Goal: Transaction & Acquisition: Purchase product/service

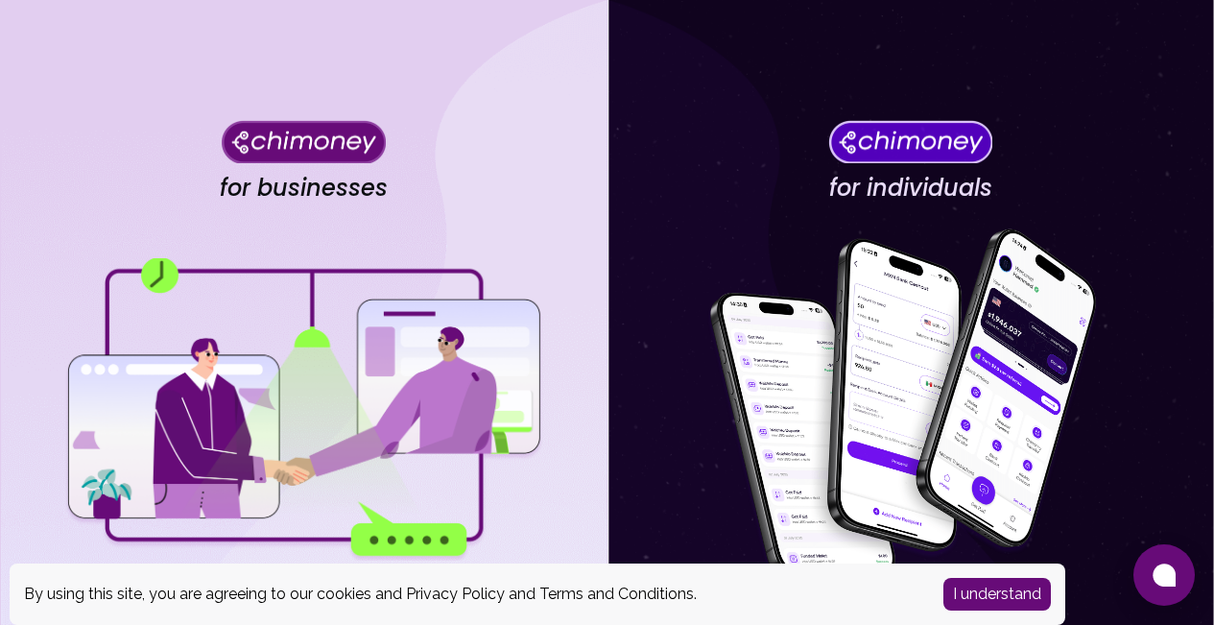
click at [1016, 594] on button "I understand" at bounding box center [998, 594] width 108 height 33
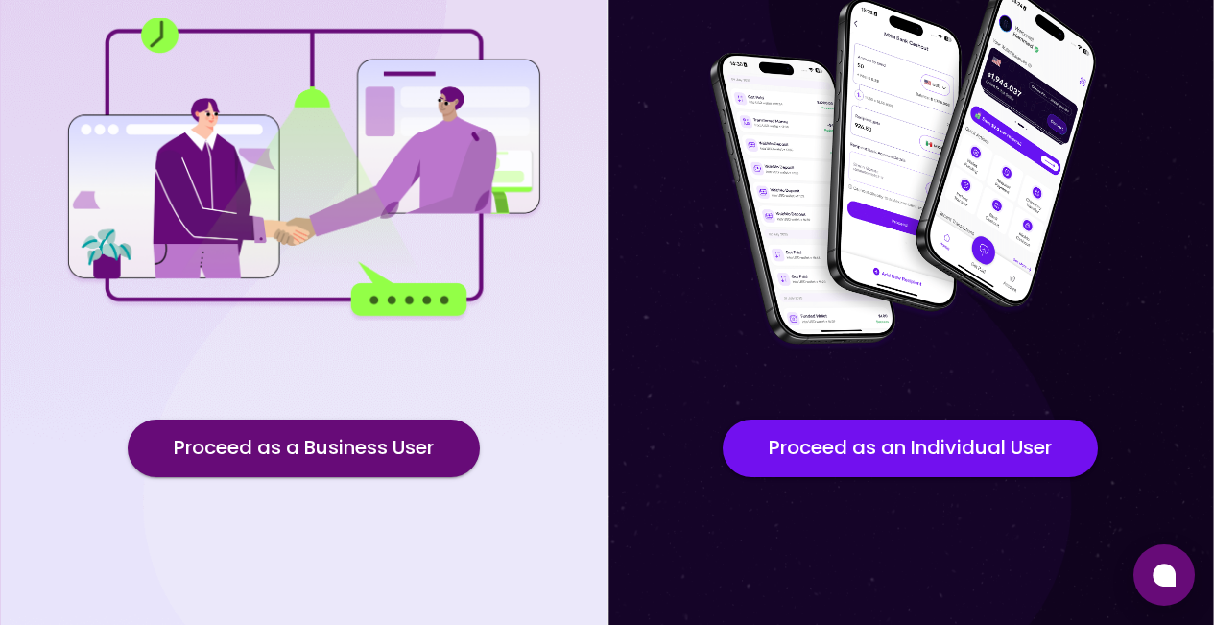
scroll to position [243, 0]
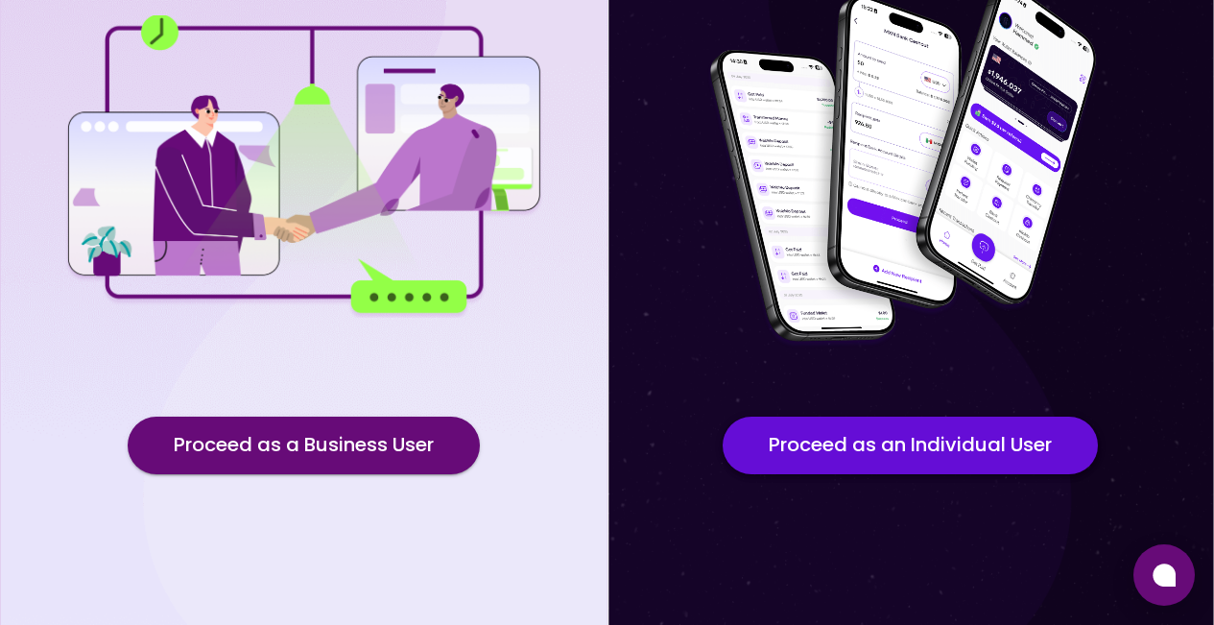
click at [884, 444] on button "Proceed as an Individual User" at bounding box center [910, 446] width 375 height 58
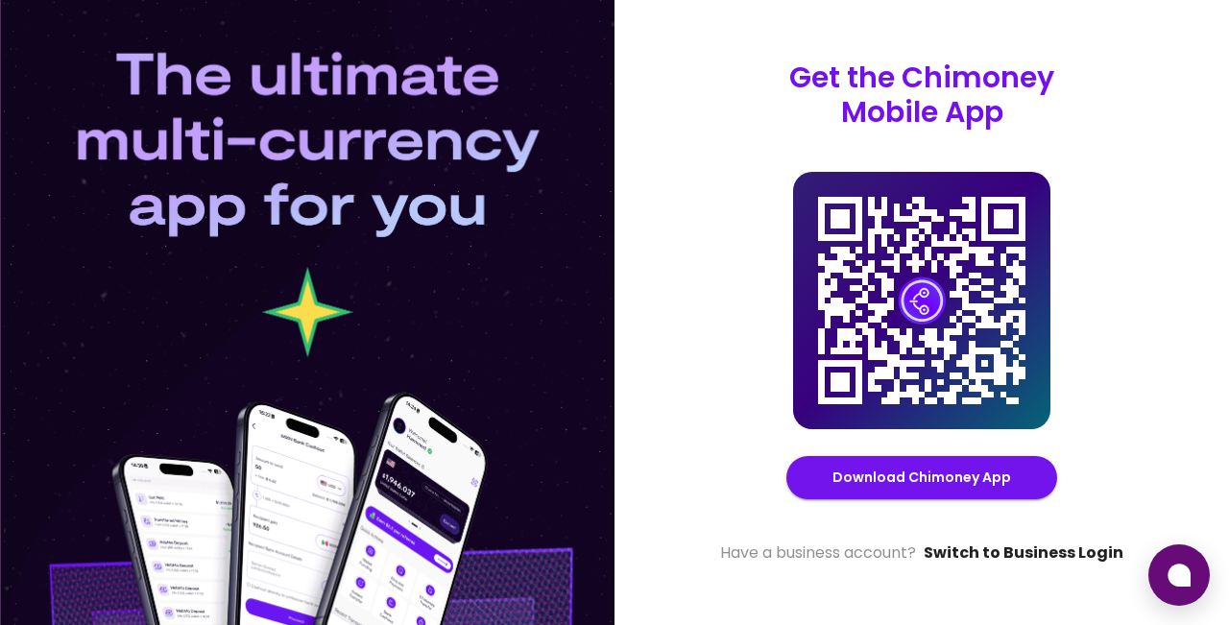
click at [1003, 546] on link "Switch to Business Login" at bounding box center [1023, 552] width 200 height 23
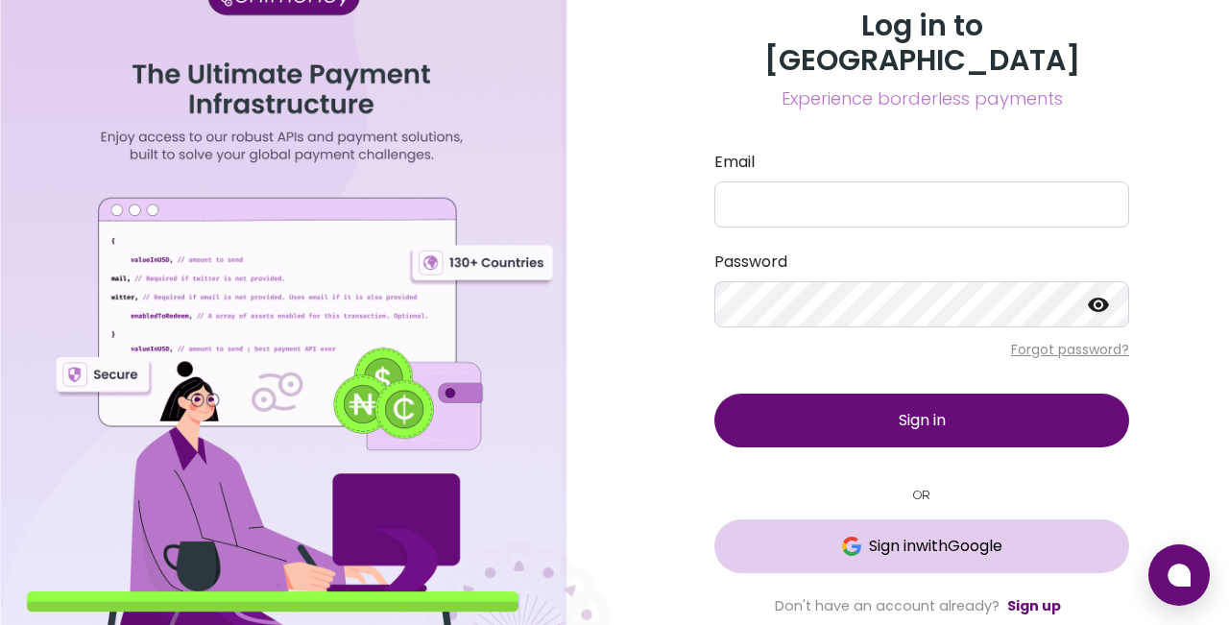
click at [910, 535] on span "Sign in with Google" at bounding box center [935, 546] width 133 height 23
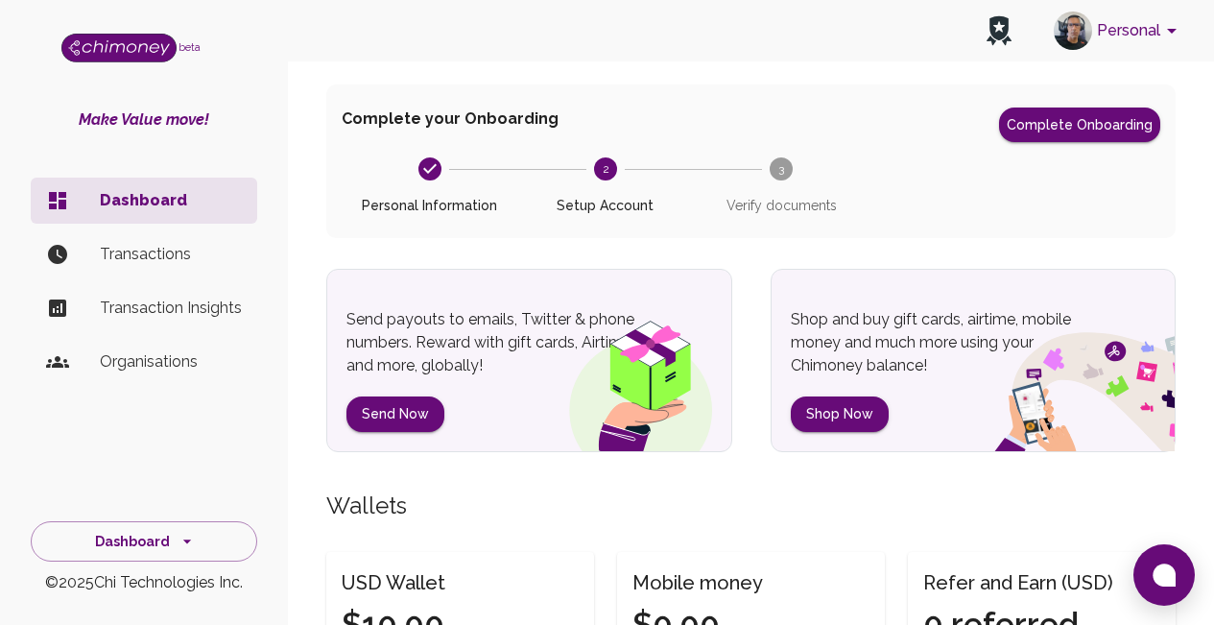
scroll to position [230, 0]
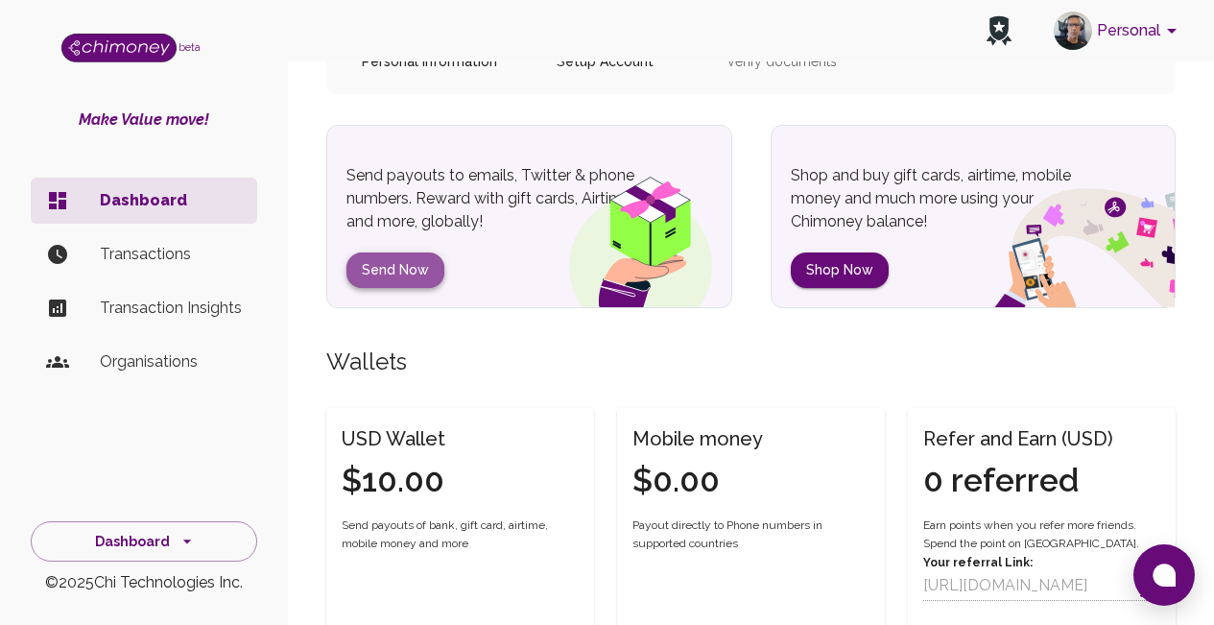
click at [413, 268] on button "Send Now" at bounding box center [396, 270] width 98 height 36
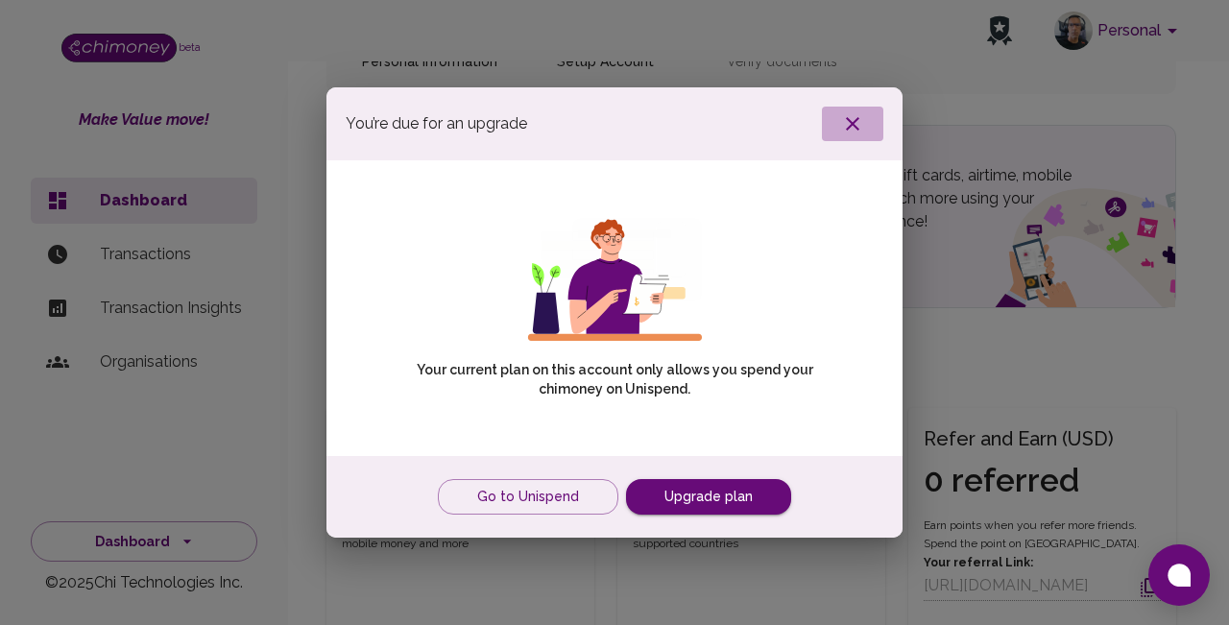
click at [862, 126] on icon "button" at bounding box center [852, 123] width 23 height 23
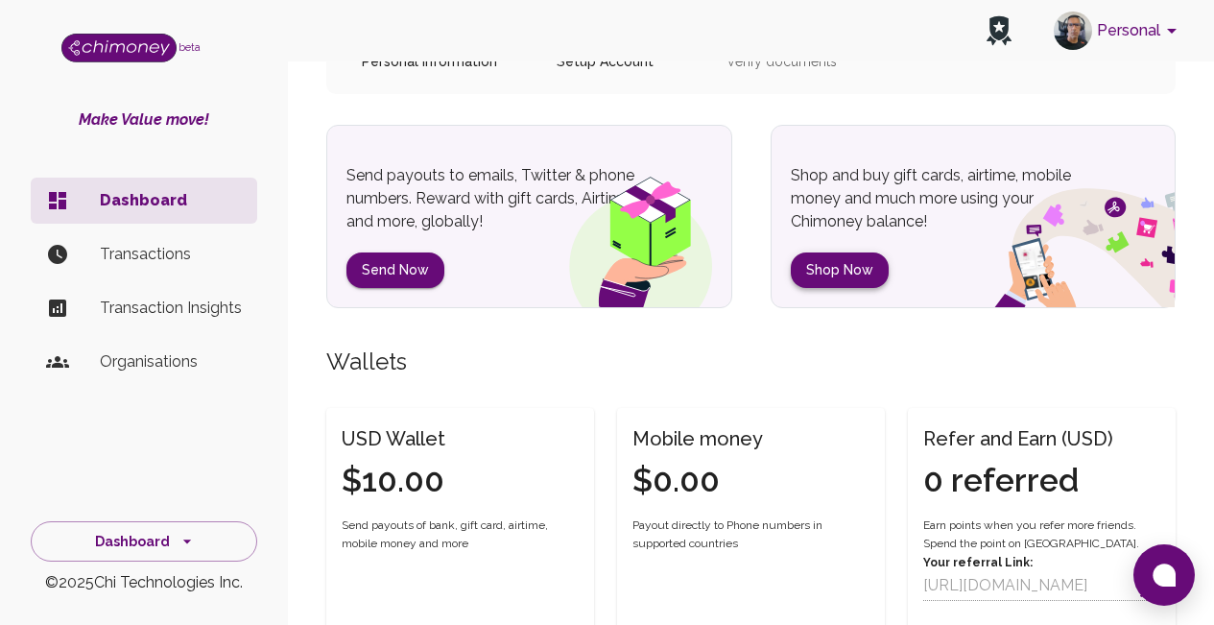
click at [834, 268] on button "Shop Now" at bounding box center [840, 270] width 98 height 36
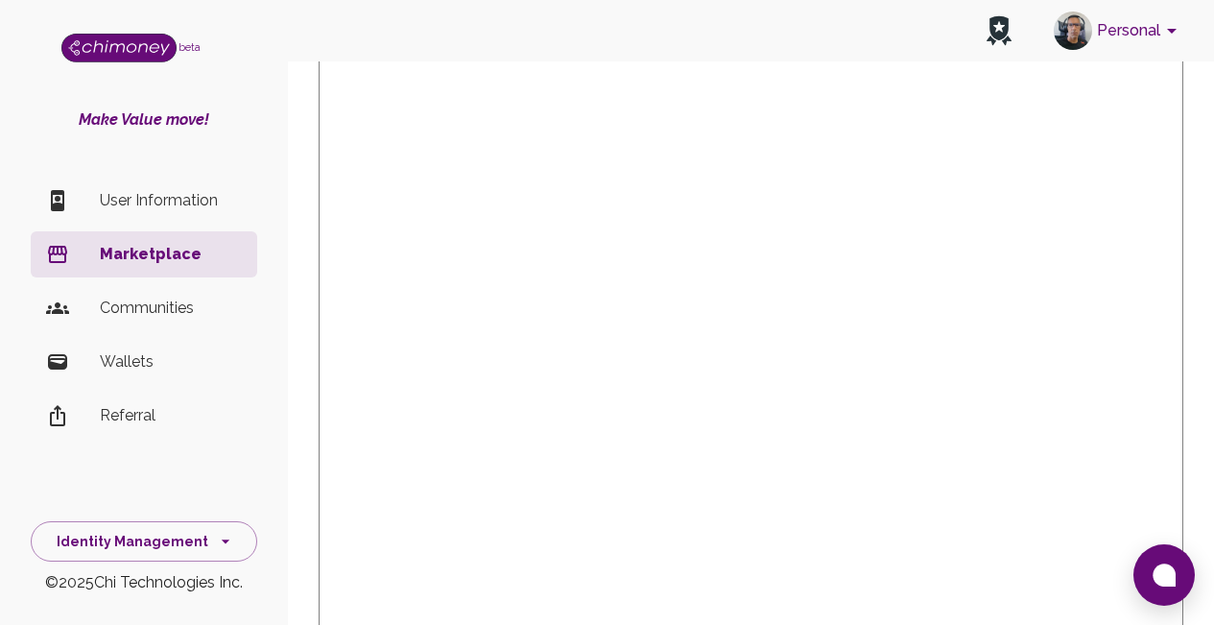
scroll to position [380, 0]
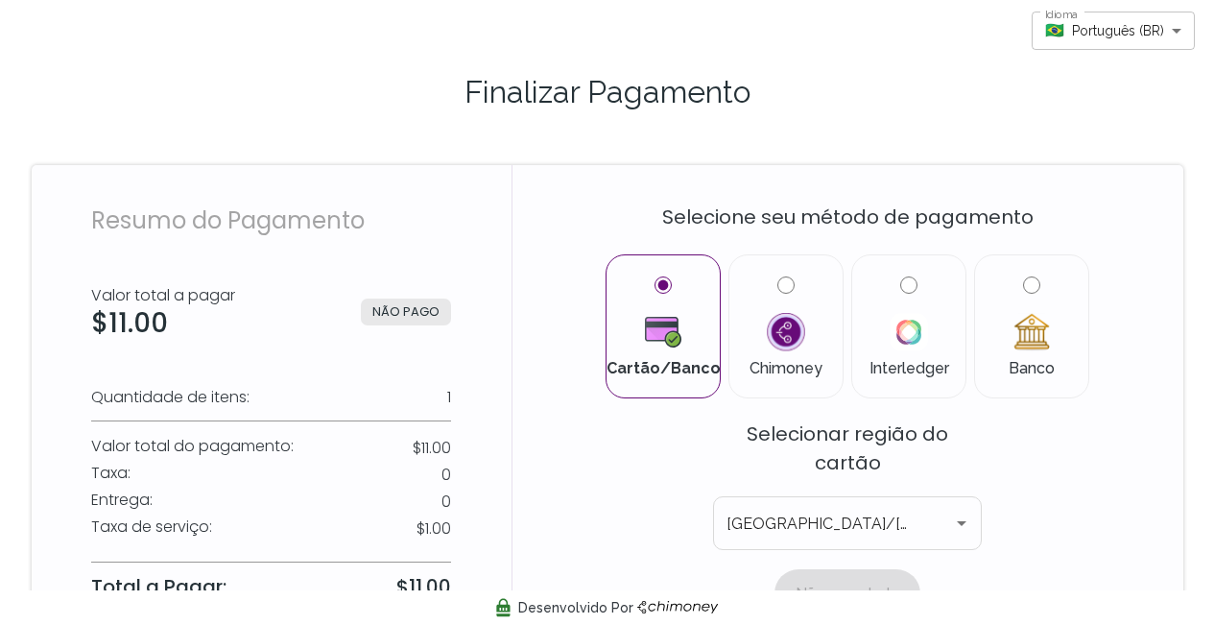
scroll to position [63, 0]
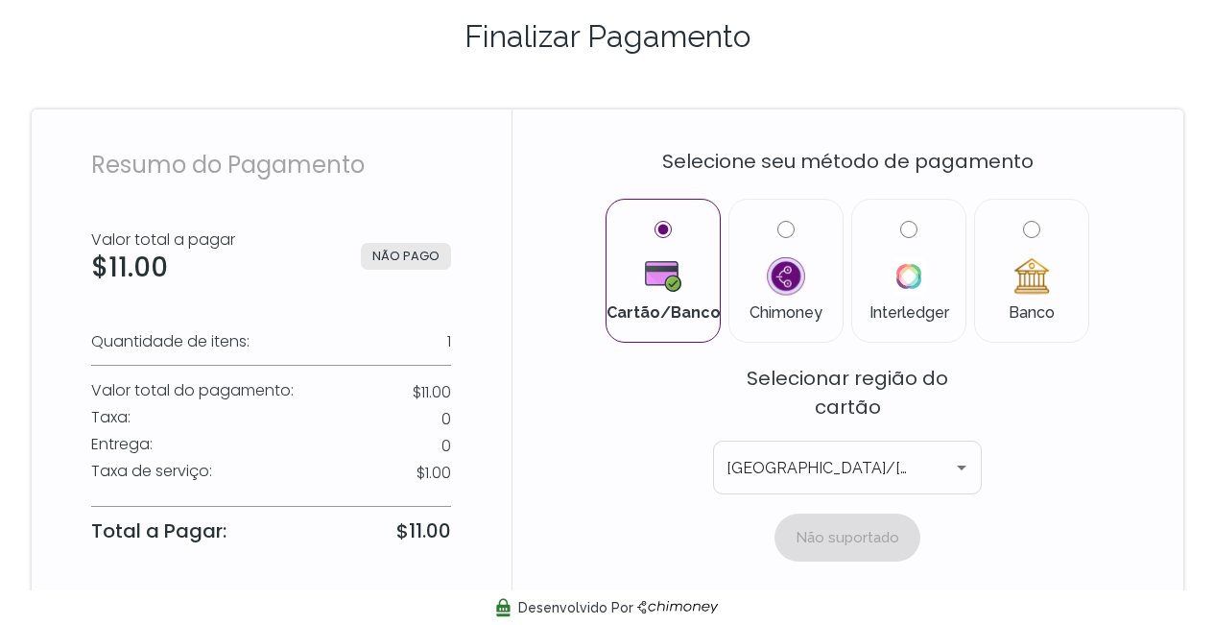
click at [780, 229] on input "Chimoney" at bounding box center [785, 229] width 17 height 17
radio input "true"
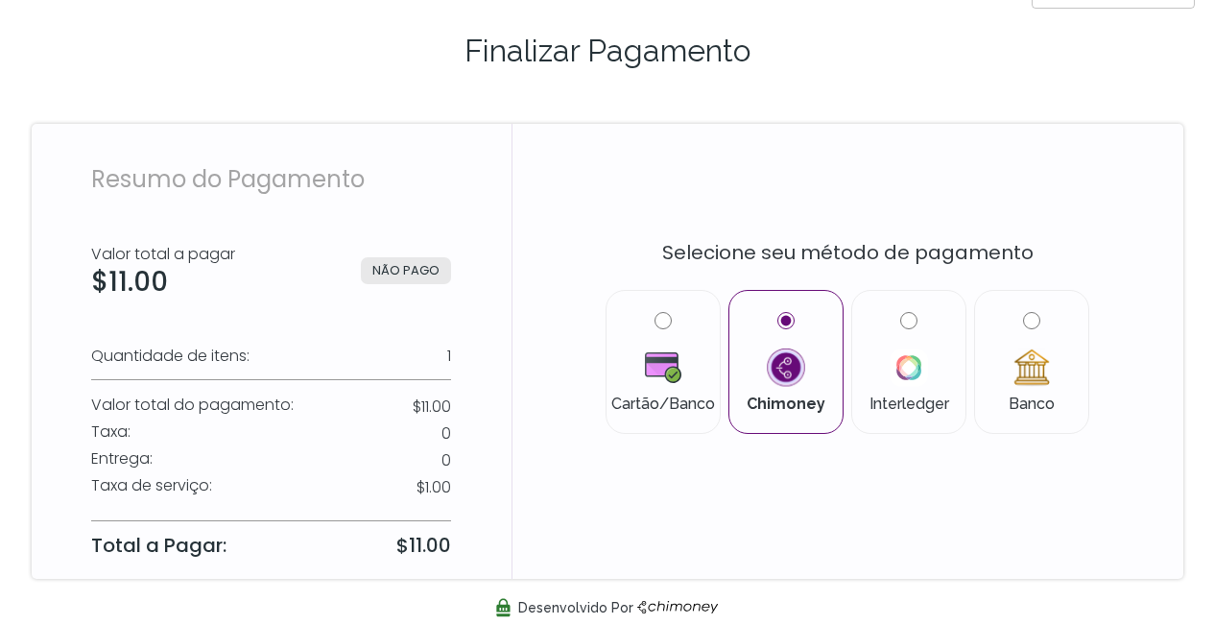
scroll to position [49, 0]
type input "en"
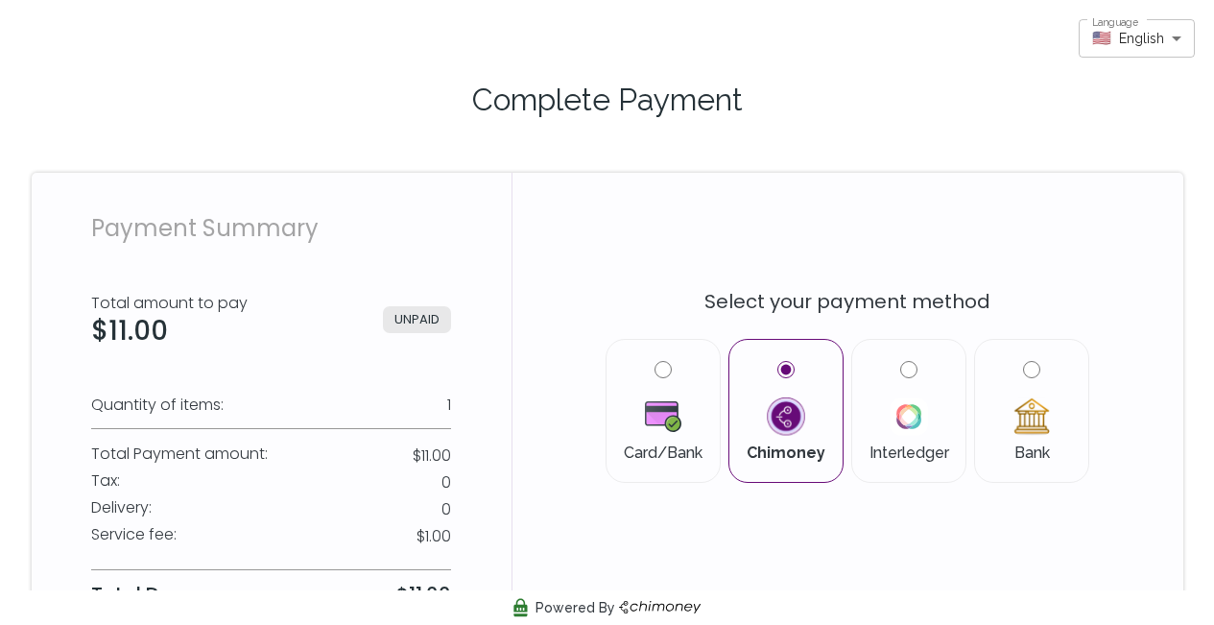
drag, startPoint x: 598, startPoint y: 358, endPoint x: 603, endPoint y: 340, distance: 18.9
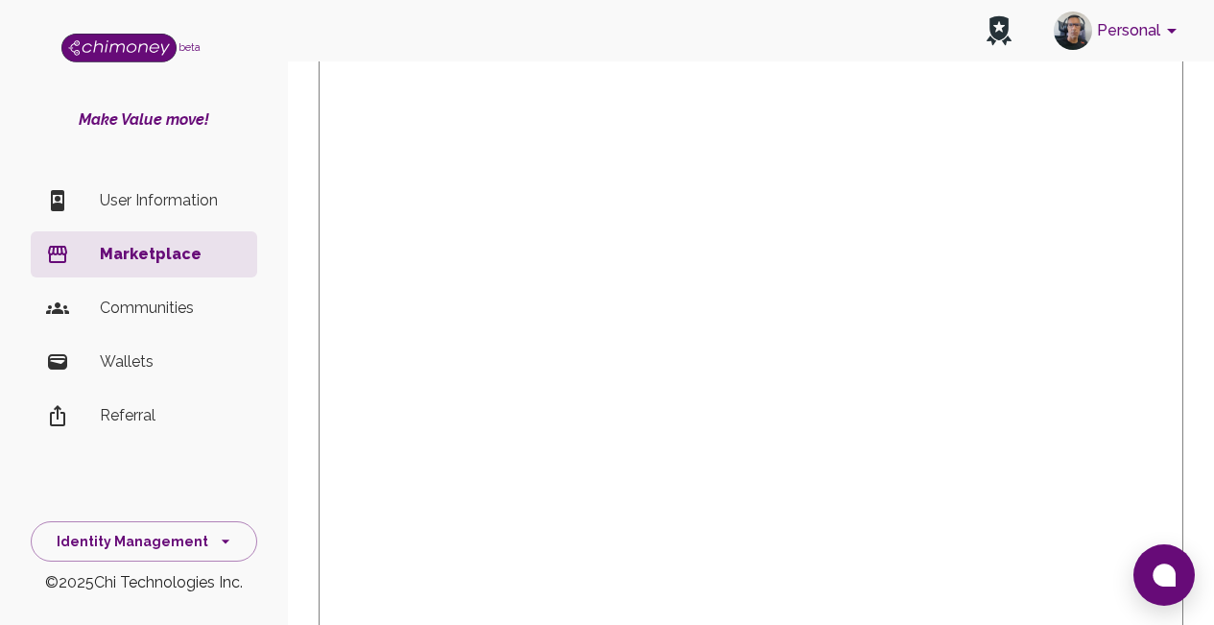
scroll to position [115, 0]
click at [1184, 266] on div "Spend your Chimoney balance" at bounding box center [751, 558] width 896 height 997
click at [189, 259] on p "Marketplace" at bounding box center [171, 254] width 142 height 23
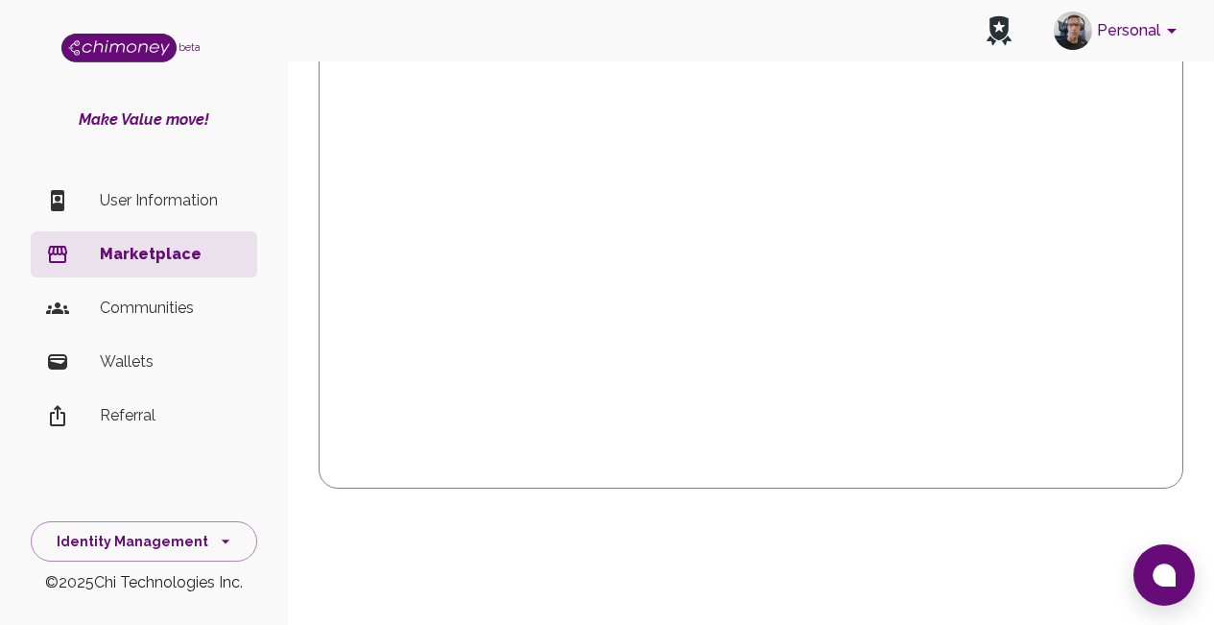
click at [161, 260] on p "Marketplace" at bounding box center [171, 254] width 142 height 23
